Goal: Navigation & Orientation: Find specific page/section

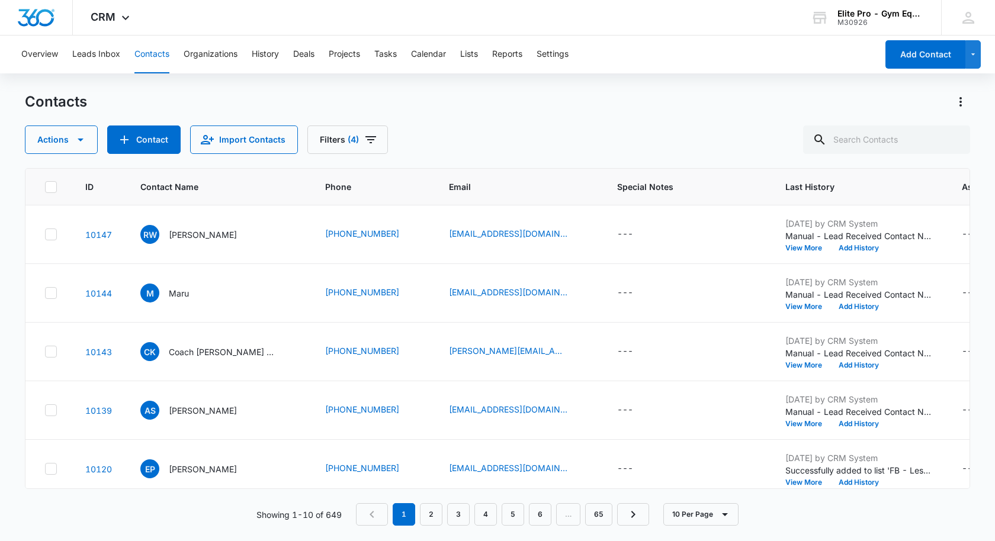
scroll to position [314, 0]
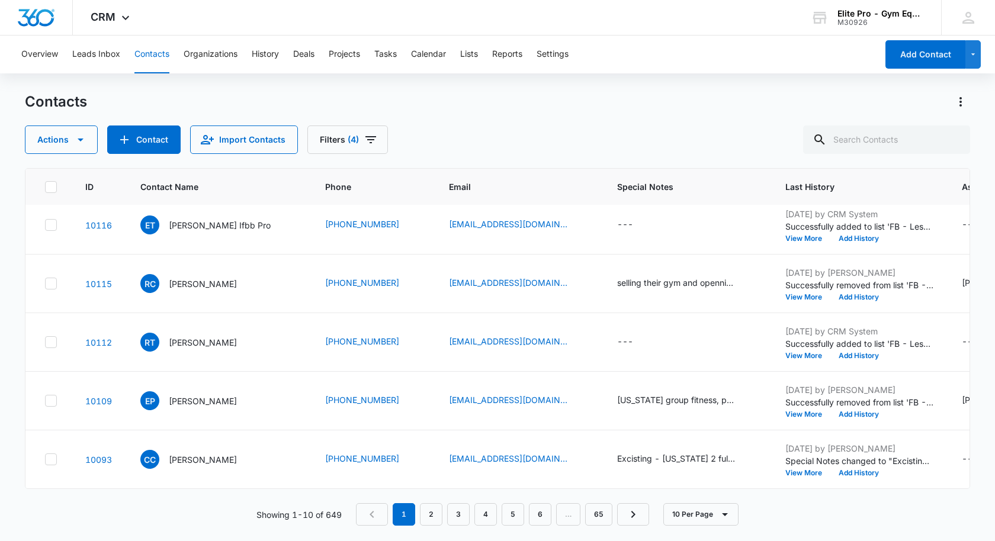
click at [151, 56] on button "Contacts" at bounding box center [151, 55] width 35 height 38
click at [163, 37] on button "Contacts" at bounding box center [151, 55] width 35 height 38
click at [94, 26] on div "CRM Apps Reputation Forms CRM Email Social Shop Payments POS Content Ads Intell…" at bounding box center [112, 17] width 78 height 35
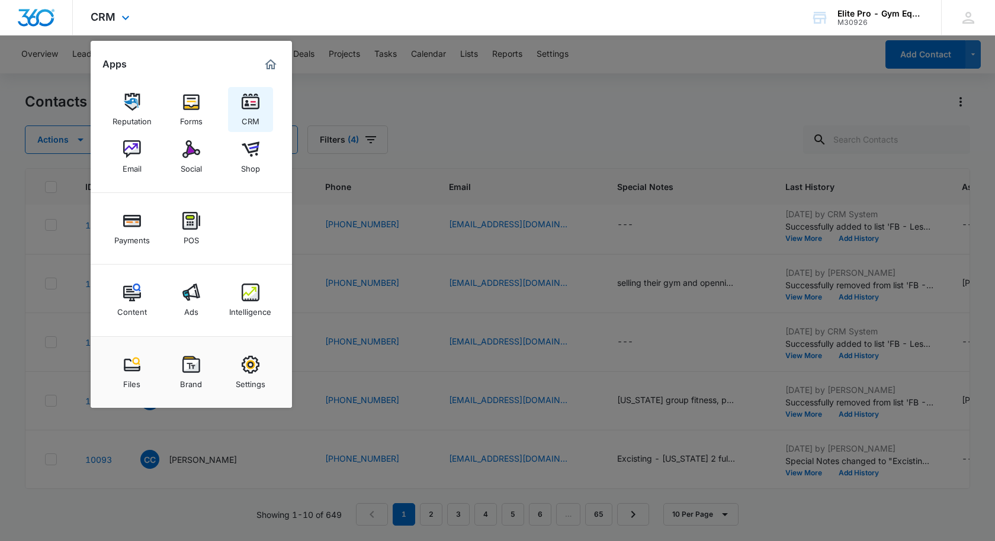
click at [255, 106] on img at bounding box center [251, 102] width 18 height 18
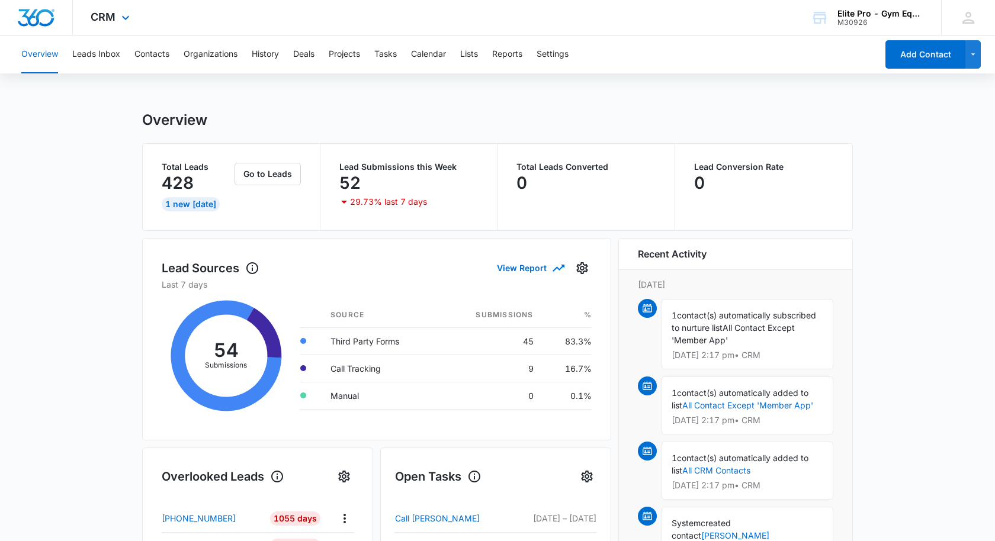
click at [44, 20] on img "Dashboard" at bounding box center [36, 18] width 38 height 18
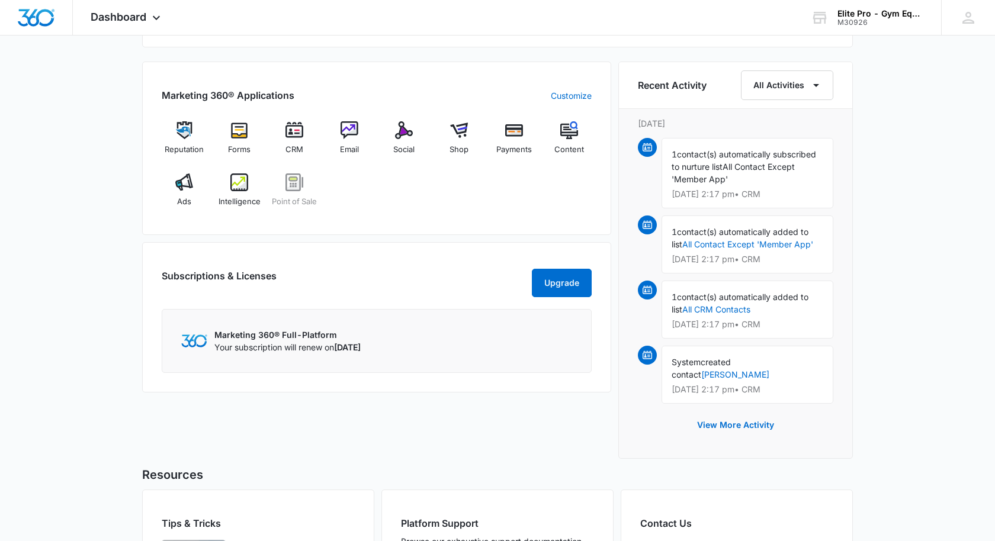
scroll to position [729, 0]
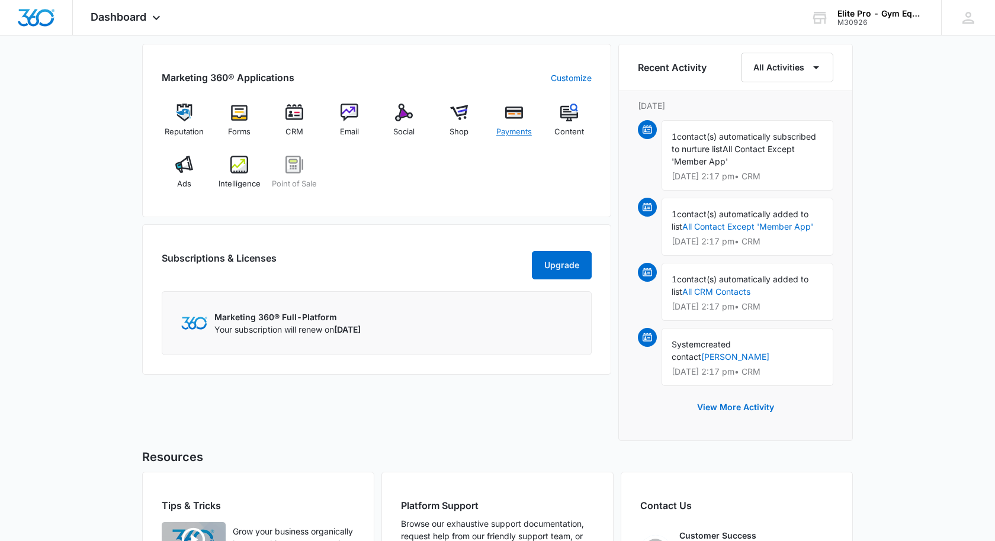
click at [515, 117] on img at bounding box center [514, 113] width 18 height 18
